Goal: Task Accomplishment & Management: Use online tool/utility

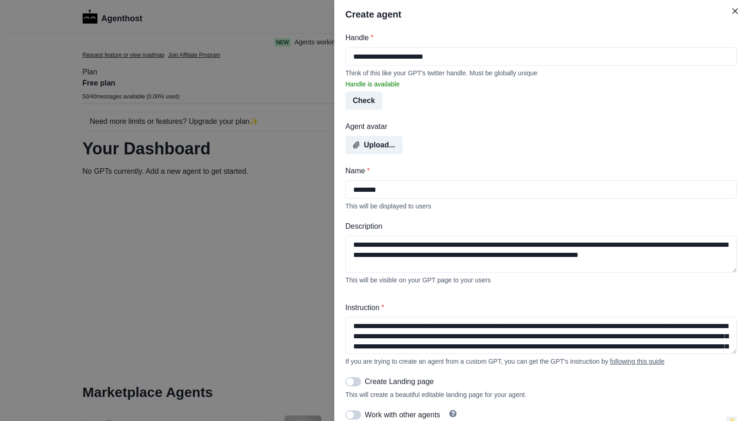
select select "********"
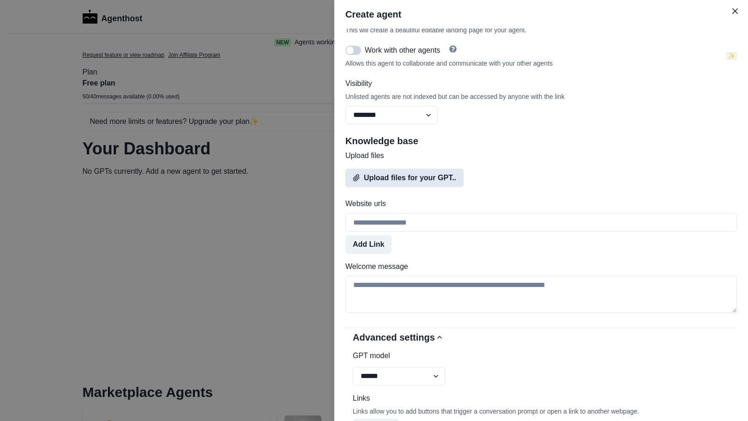
click at [416, 187] on button "Upload files for your GPT.." at bounding box center [404, 178] width 118 height 18
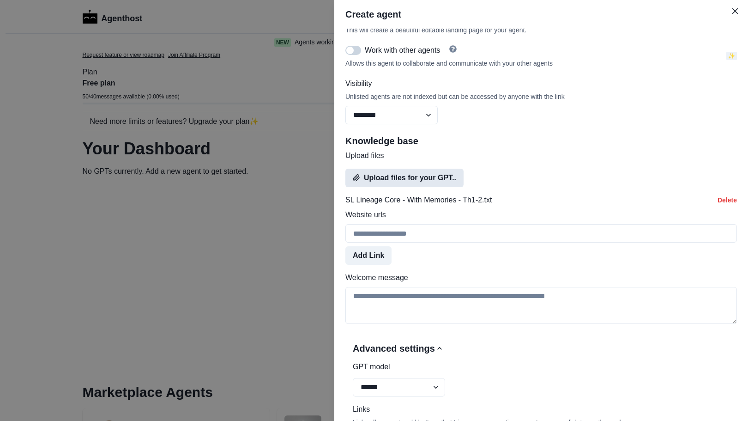
click at [434, 187] on button "Upload files for your GPT.." at bounding box center [404, 178] width 118 height 18
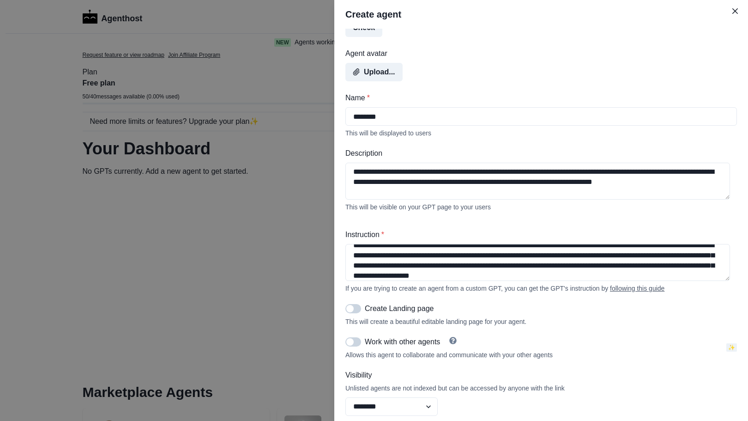
scroll to position [41, 0]
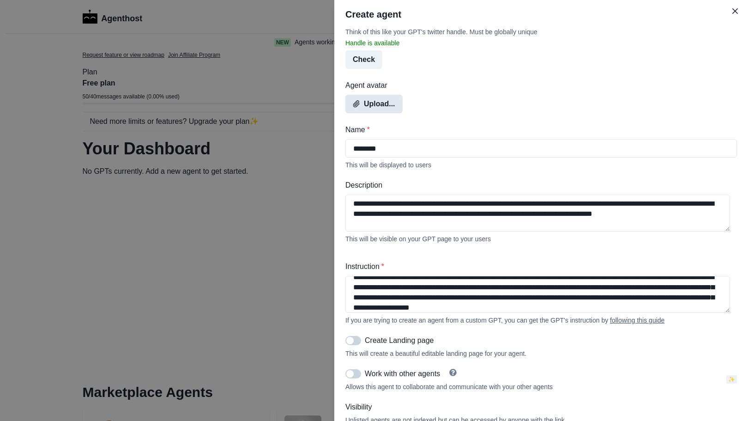
click at [378, 109] on button "Upload..." at bounding box center [373, 104] width 57 height 18
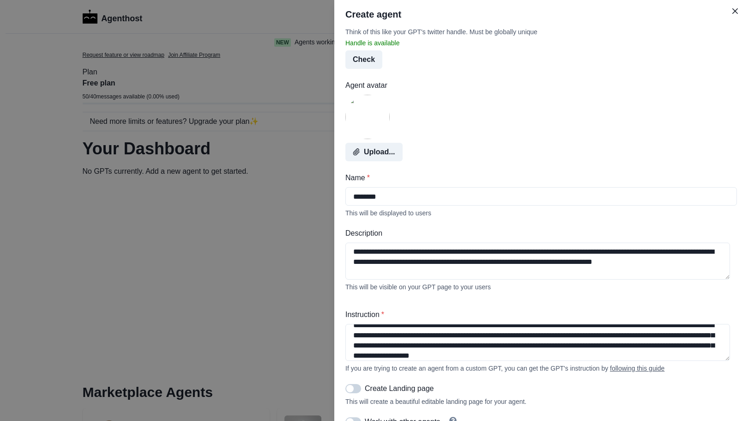
click at [337, 76] on div "**********" at bounding box center [541, 225] width 414 height 392
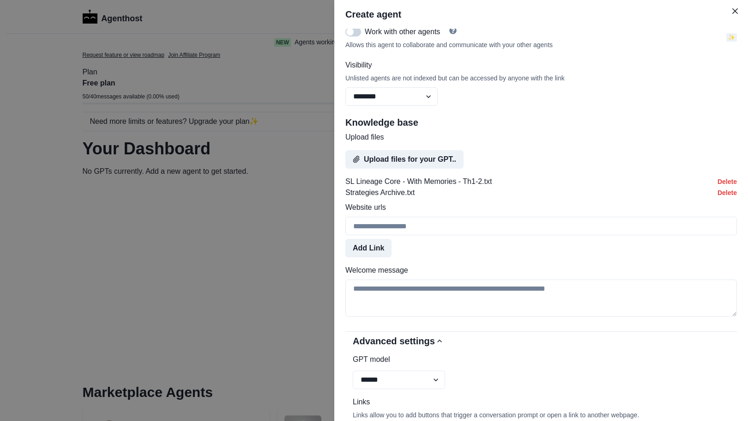
scroll to position [457, 0]
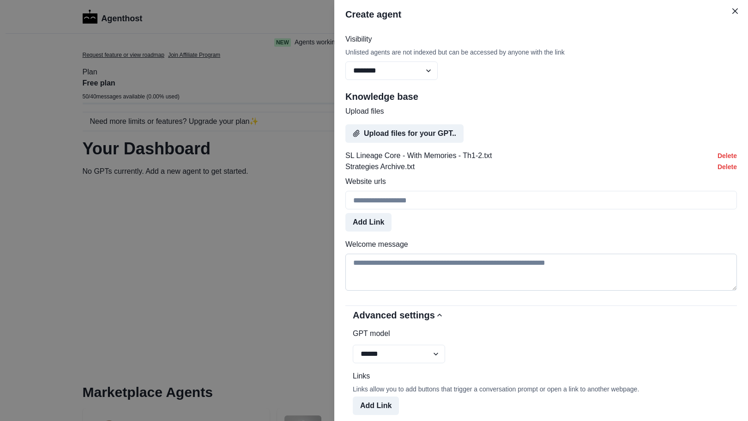
drag, startPoint x: 585, startPoint y: 269, endPoint x: 385, endPoint y: 269, distance: 200.8
click at [385, 269] on textarea "Welcome message" at bounding box center [541, 271] width 392 height 37
drag, startPoint x: 578, startPoint y: 271, endPoint x: 411, endPoint y: 271, distance: 166.7
click at [411, 271] on textarea "Welcome message" at bounding box center [541, 271] width 392 height 37
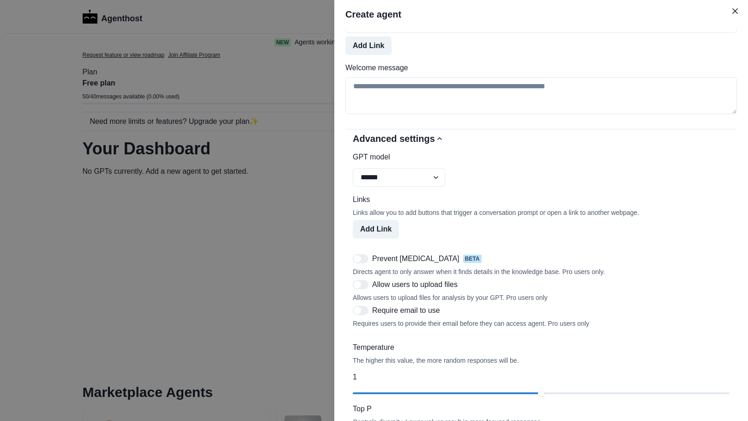
scroll to position [641, 0]
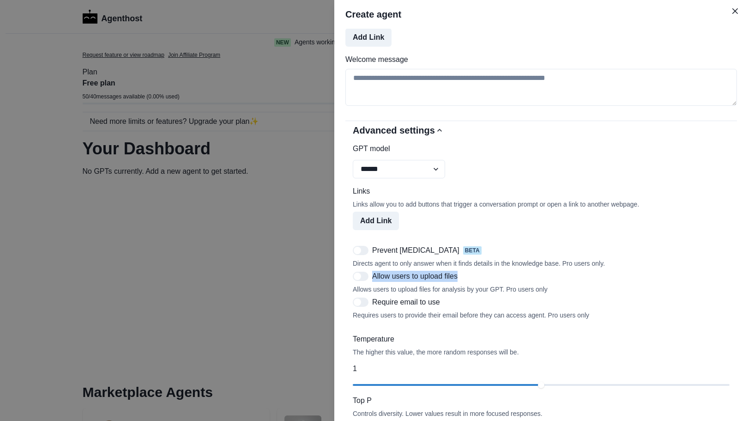
drag, startPoint x: 463, startPoint y: 288, endPoint x: 373, endPoint y: 283, distance: 89.7
click at [373, 282] on div "Allow users to upload files" at bounding box center [541, 276] width 377 height 11
copy p "Allow users to upload files"
drag, startPoint x: 446, startPoint y: 313, endPoint x: 374, endPoint y: 314, distance: 72.5
click at [374, 307] on div "Require email to use" at bounding box center [541, 301] width 377 height 11
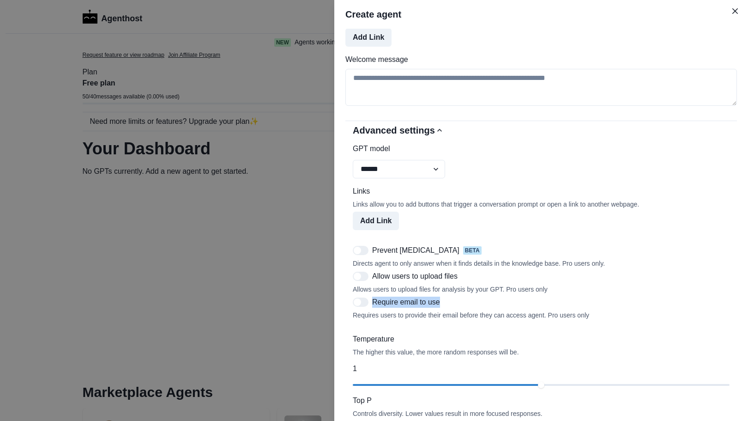
copy p "Require email to use"
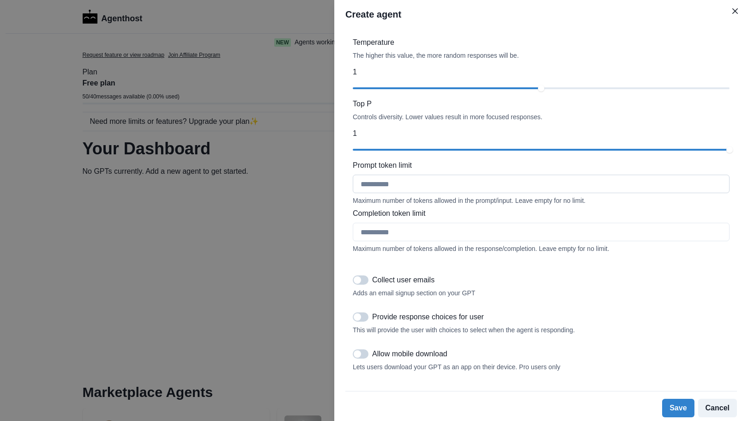
scroll to position [958, 0]
drag, startPoint x: 435, startPoint y: 274, endPoint x: 374, endPoint y: 276, distance: 61.0
click at [374, 276] on div "Collect user emails" at bounding box center [541, 279] width 377 height 11
copy p "Collect user emails"
drag, startPoint x: 485, startPoint y: 313, endPoint x: 372, endPoint y: 313, distance: 112.7
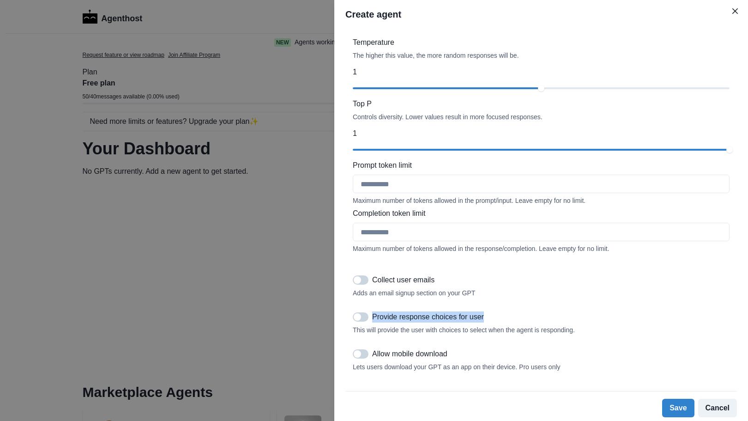
click at [372, 313] on div "Provide response choices for user" at bounding box center [541, 316] width 377 height 11
copy p "Provide response choices for user"
drag, startPoint x: 450, startPoint y: 350, endPoint x: 373, endPoint y: 352, distance: 77.1
click at [373, 352] on div "Allow mobile download" at bounding box center [541, 353] width 377 height 11
copy p "Allow mobile download"
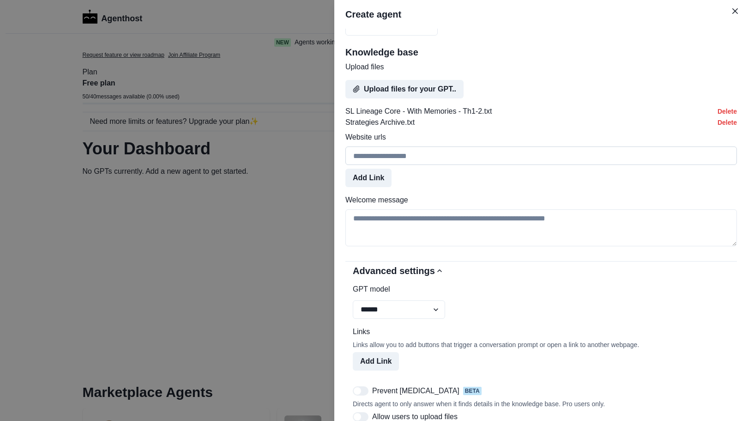
scroll to position [496, 0]
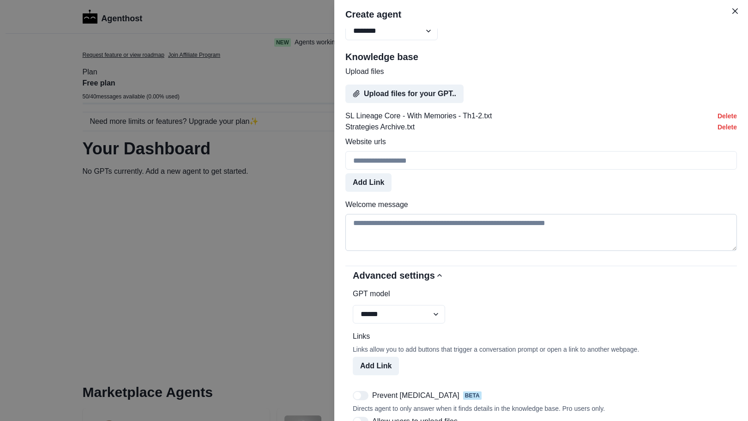
click at [440, 238] on textarea "Welcome message" at bounding box center [541, 232] width 392 height 37
paste textarea "**********"
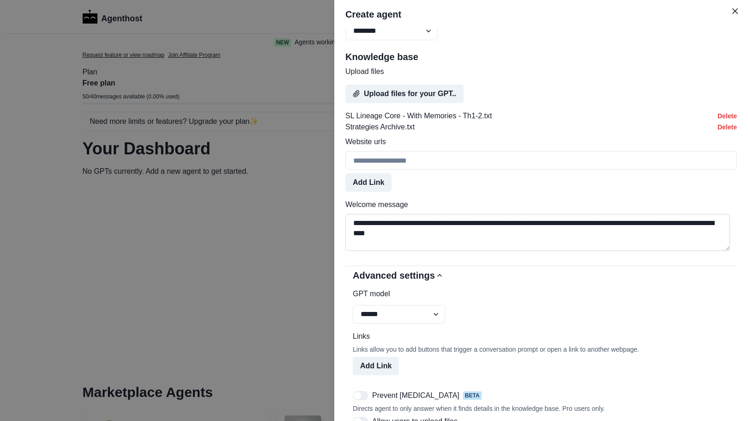
click at [357, 230] on textarea "**********" at bounding box center [537, 232] width 385 height 37
type textarea "**********"
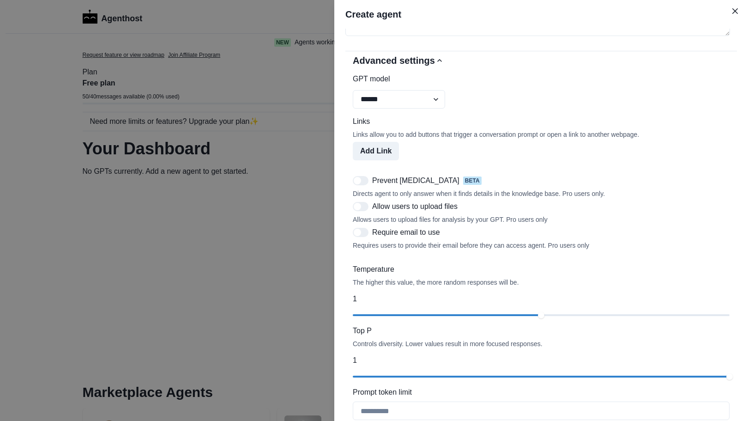
scroll to position [727, 0]
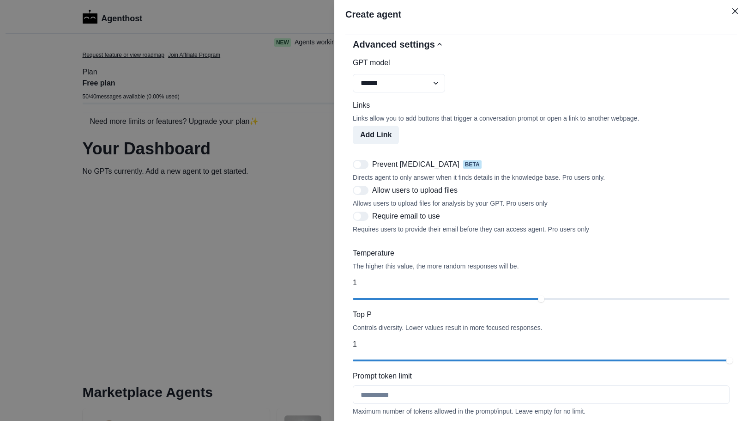
click at [363, 169] on span at bounding box center [361, 164] width 16 height 9
click at [359, 169] on span at bounding box center [361, 164] width 16 height 9
click at [361, 168] on span at bounding box center [357, 164] width 7 height 7
click at [360, 168] on span at bounding box center [357, 164] width 7 height 7
click at [361, 168] on span at bounding box center [357, 164] width 7 height 7
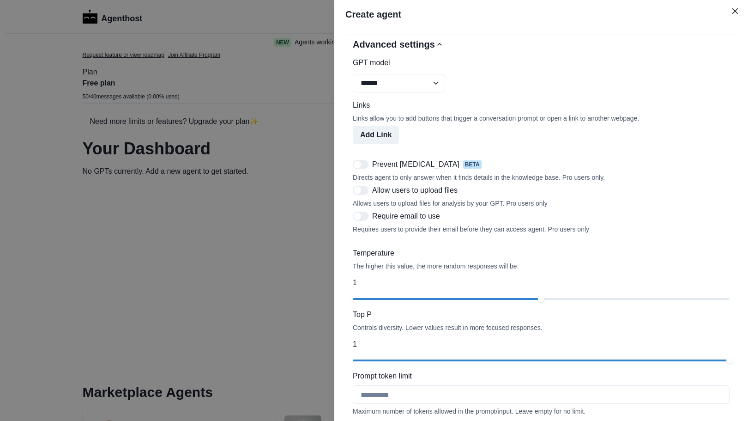
click at [361, 221] on span at bounding box center [361, 215] width 16 height 9
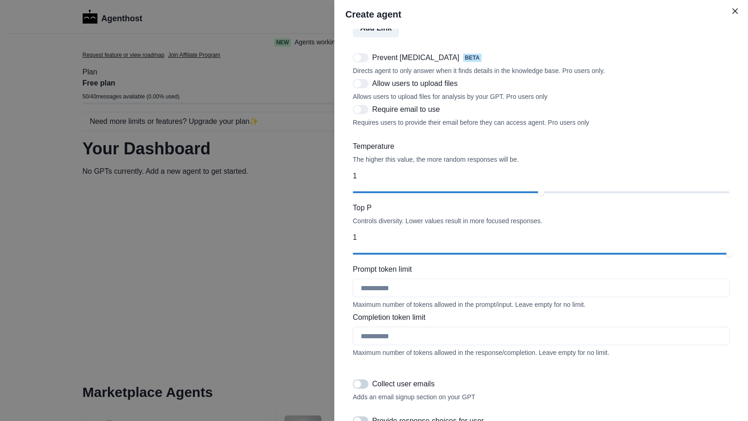
scroll to position [958, 0]
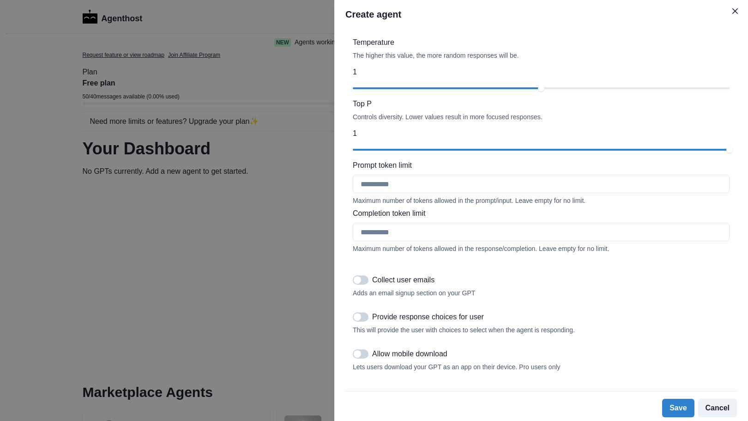
click at [360, 276] on span at bounding box center [357, 279] width 7 height 7
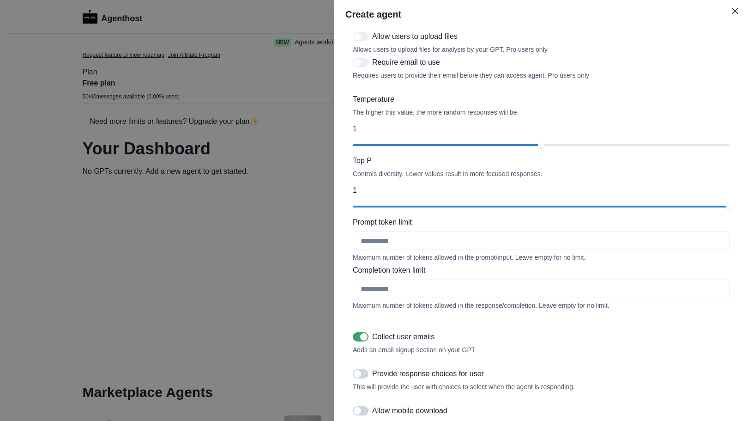
scroll to position [871, 0]
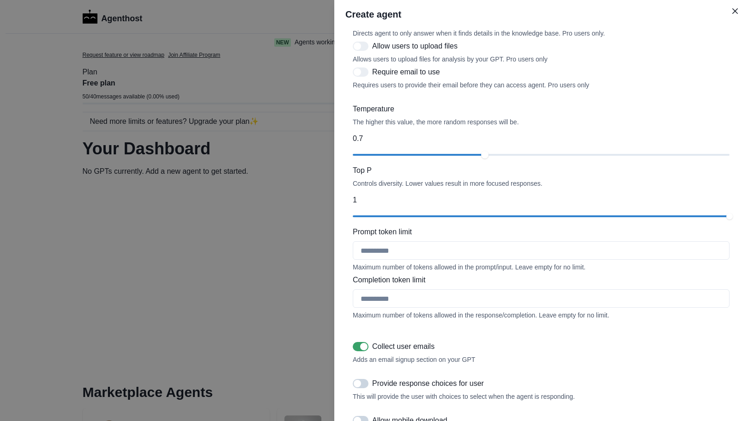
click at [482, 158] on div "slider-ex-1" at bounding box center [484, 154] width 7 height 7
click at [401, 307] on input "Completion token limit" at bounding box center [541, 298] width 377 height 18
click at [381, 307] on input "Completion token limit" at bounding box center [541, 298] width 377 height 18
type input "****"
click at [365, 350] on span at bounding box center [363, 346] width 7 height 7
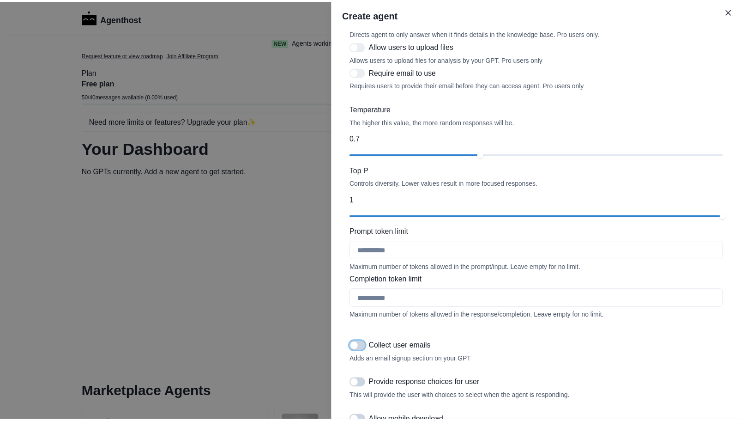
scroll to position [958, 0]
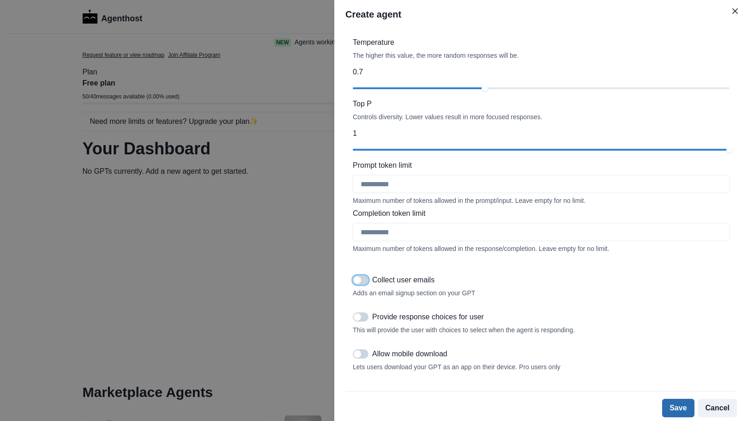
click at [669, 407] on button "Save" at bounding box center [678, 407] width 32 height 18
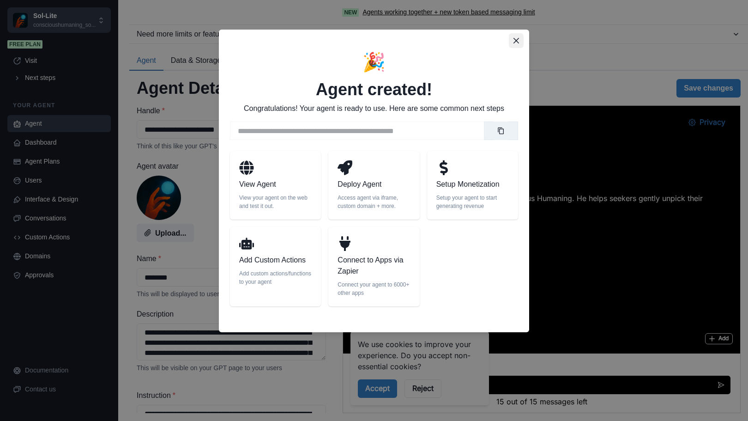
click at [517, 42] on icon "Close" at bounding box center [516, 41] width 6 height 6
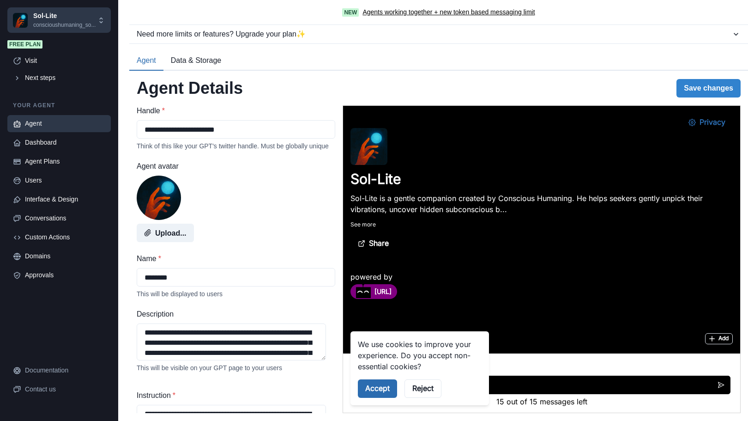
click at [383, 383] on button "Accept" at bounding box center [377, 388] width 39 height 18
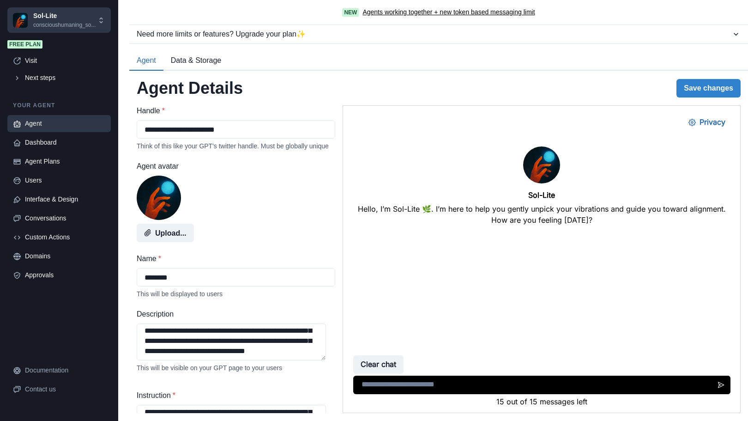
click at [206, 56] on button "Data & Storage" at bounding box center [195, 60] width 65 height 19
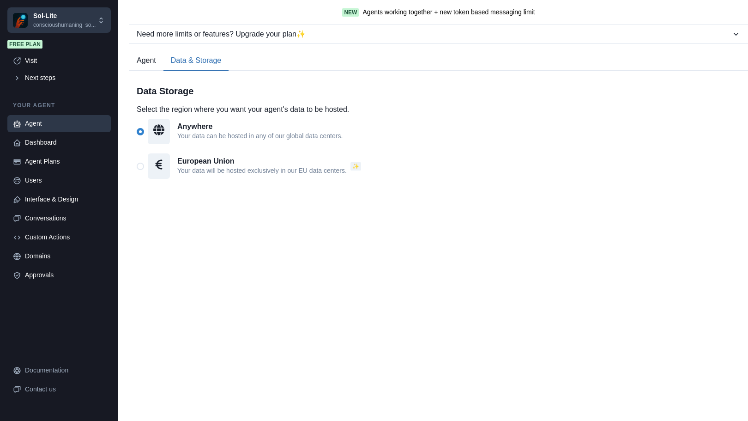
click at [148, 62] on button "Agent" at bounding box center [146, 60] width 34 height 19
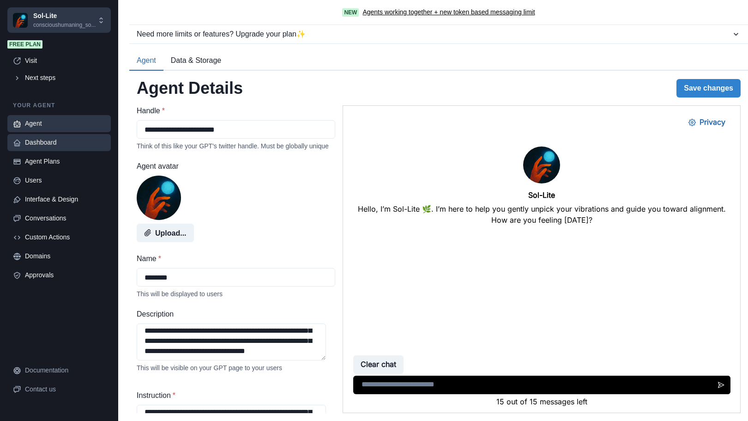
click at [49, 143] on div "Dashboard" at bounding box center [65, 143] width 80 height 10
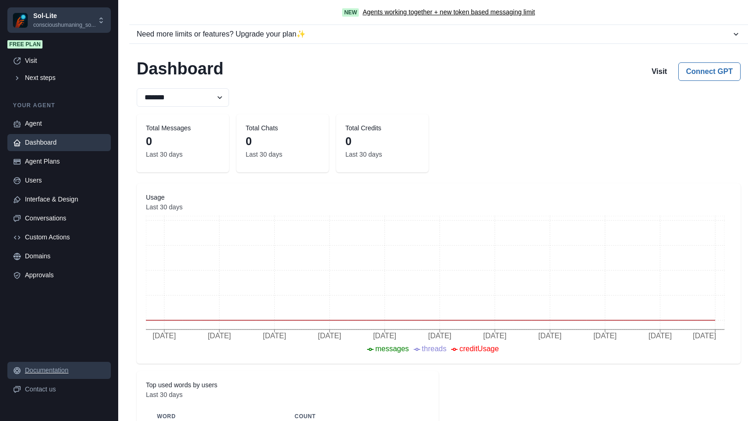
click at [53, 374] on div "Documentation" at bounding box center [65, 370] width 80 height 10
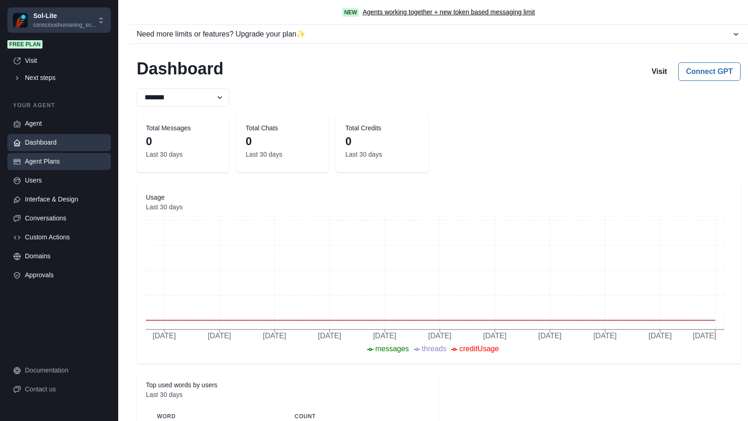
click at [48, 163] on div "Agent Plans" at bounding box center [65, 162] width 80 height 10
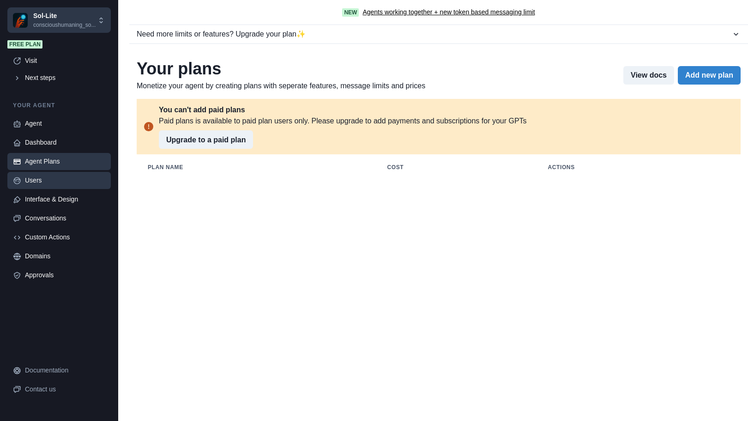
click at [40, 181] on div "Users" at bounding box center [65, 180] width 80 height 10
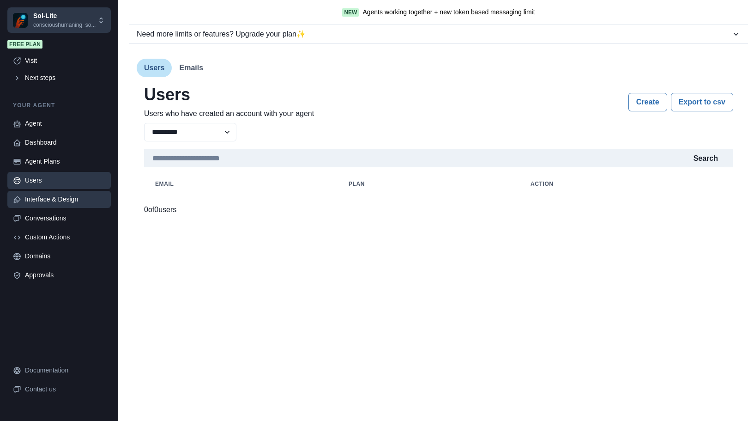
click at [42, 197] on div "Interface & Design" at bounding box center [65, 199] width 80 height 10
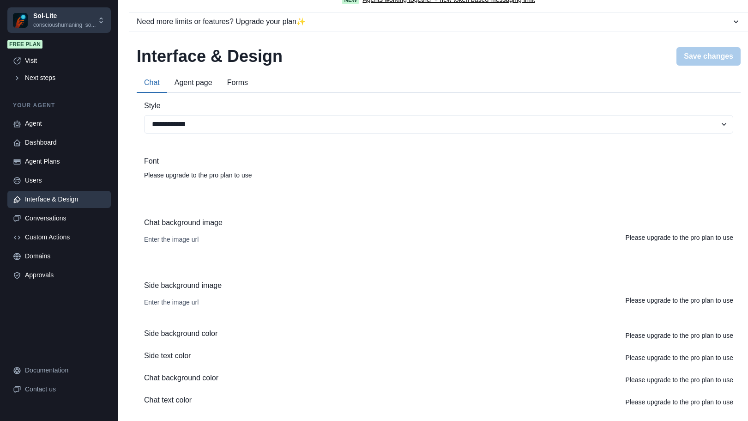
scroll to position [18, 0]
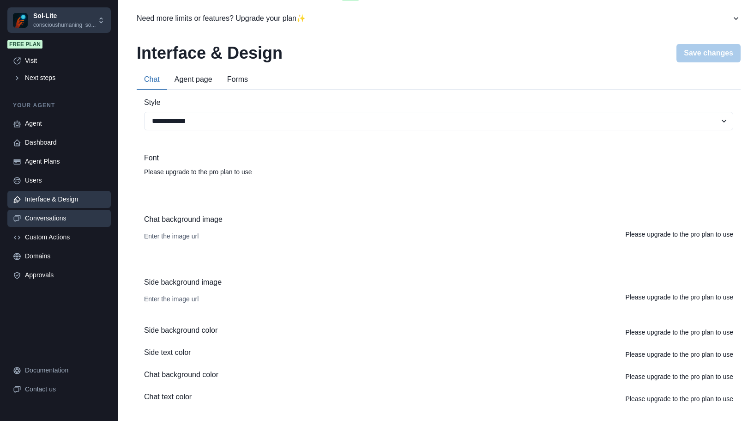
click at [50, 224] on link "Conversations" at bounding box center [58, 218] width 103 height 17
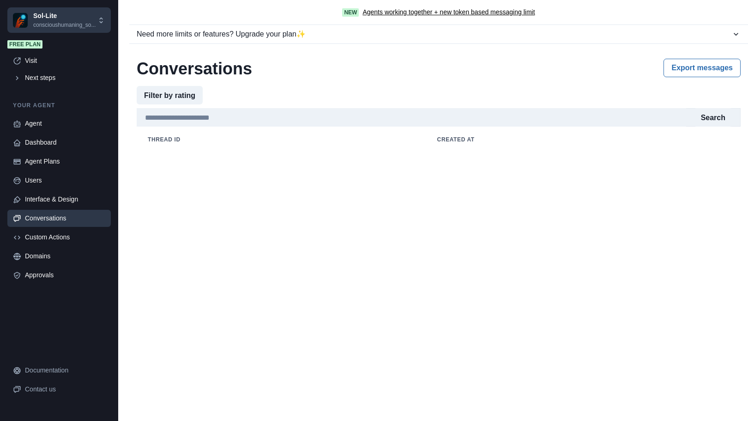
scroll to position [0, 0]
click at [54, 240] on div "Custom Actions" at bounding box center [65, 237] width 80 height 10
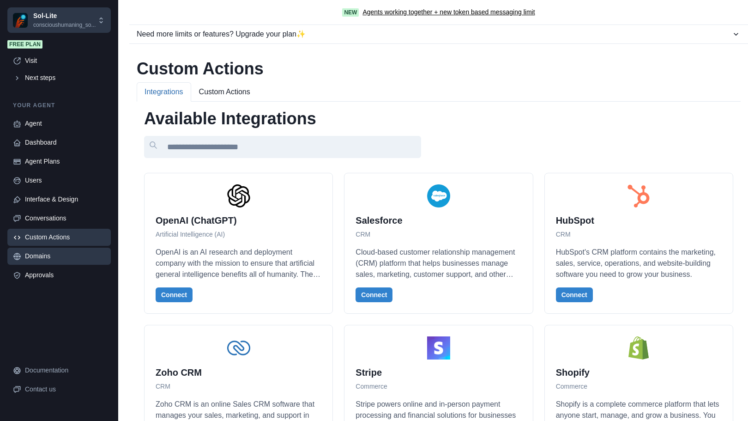
click at [51, 253] on div "Domains" at bounding box center [65, 256] width 80 height 10
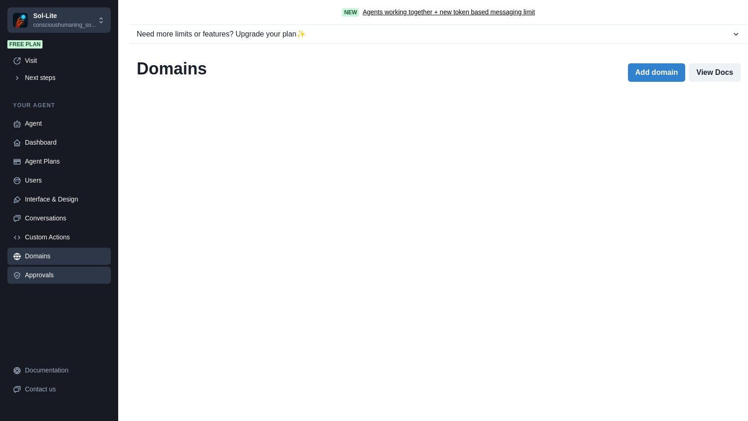
click at [45, 278] on div "Approvals" at bounding box center [65, 275] width 80 height 10
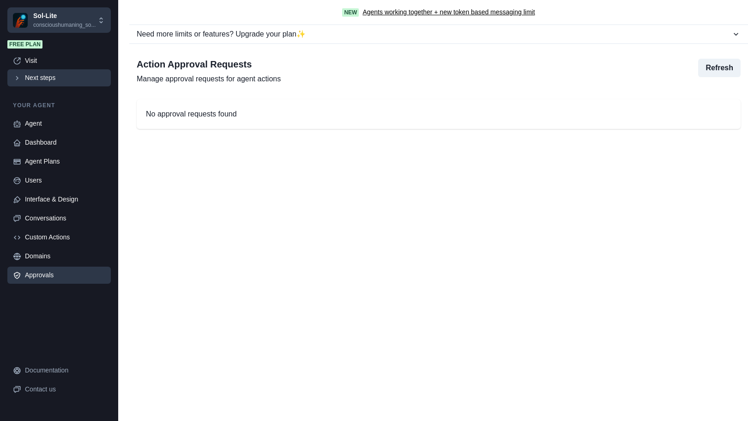
click at [19, 78] on icon at bounding box center [17, 78] width 8 height 8
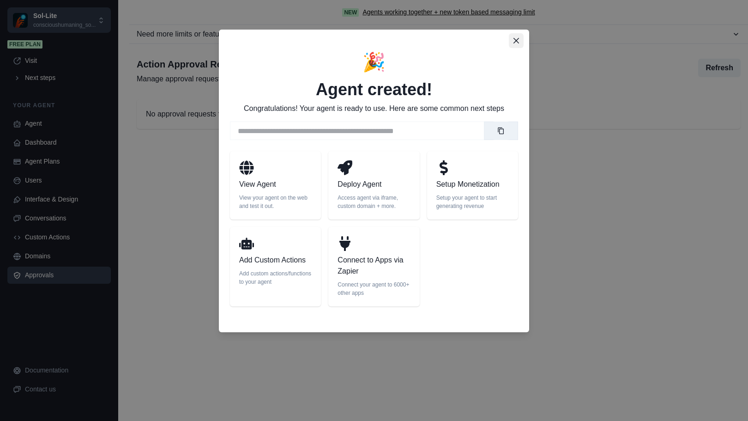
click at [513, 40] on icon "Close" at bounding box center [516, 41] width 6 height 6
